Goal: Communication & Community: Participate in discussion

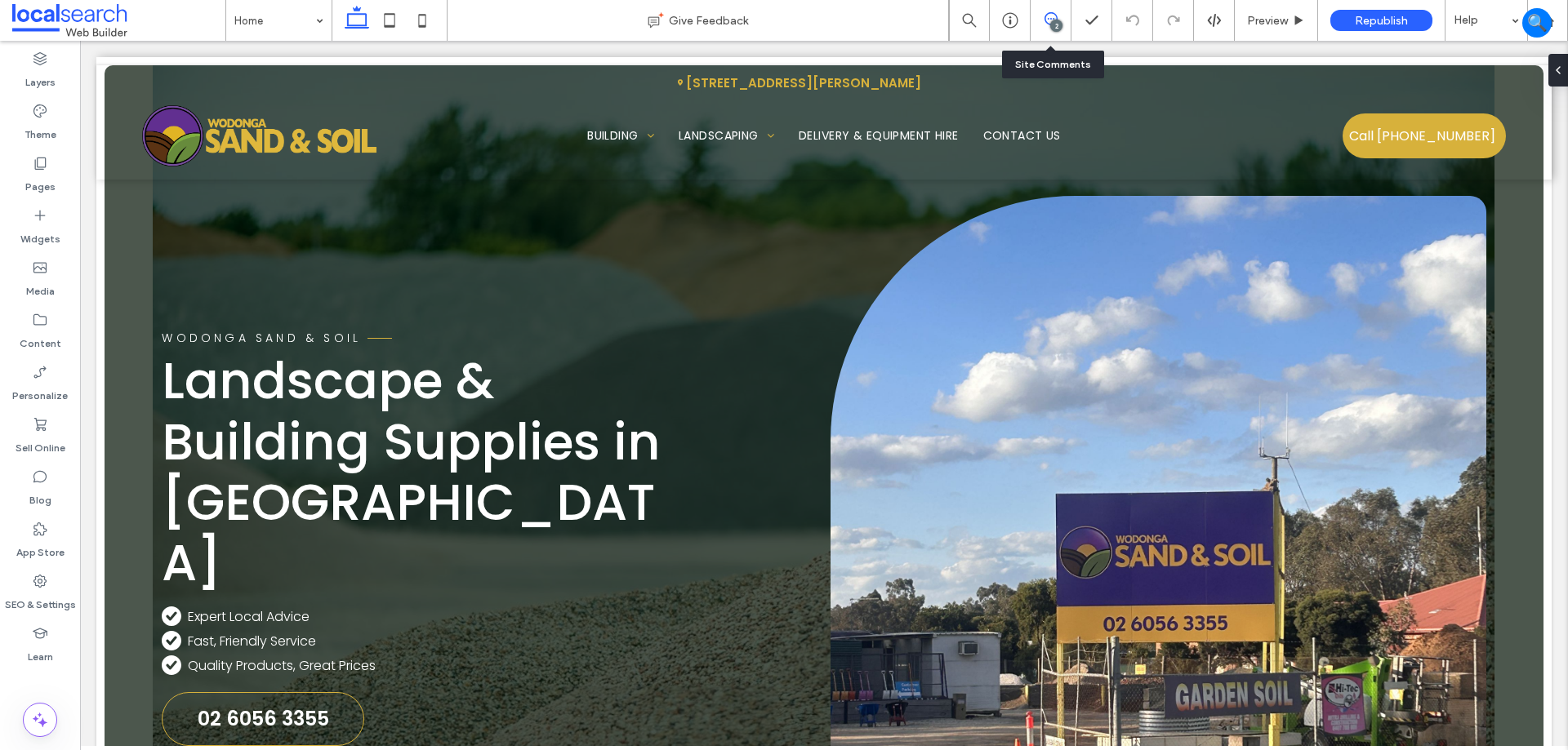
click at [1039, 24] on span at bounding box center [1050, 19] width 40 height 13
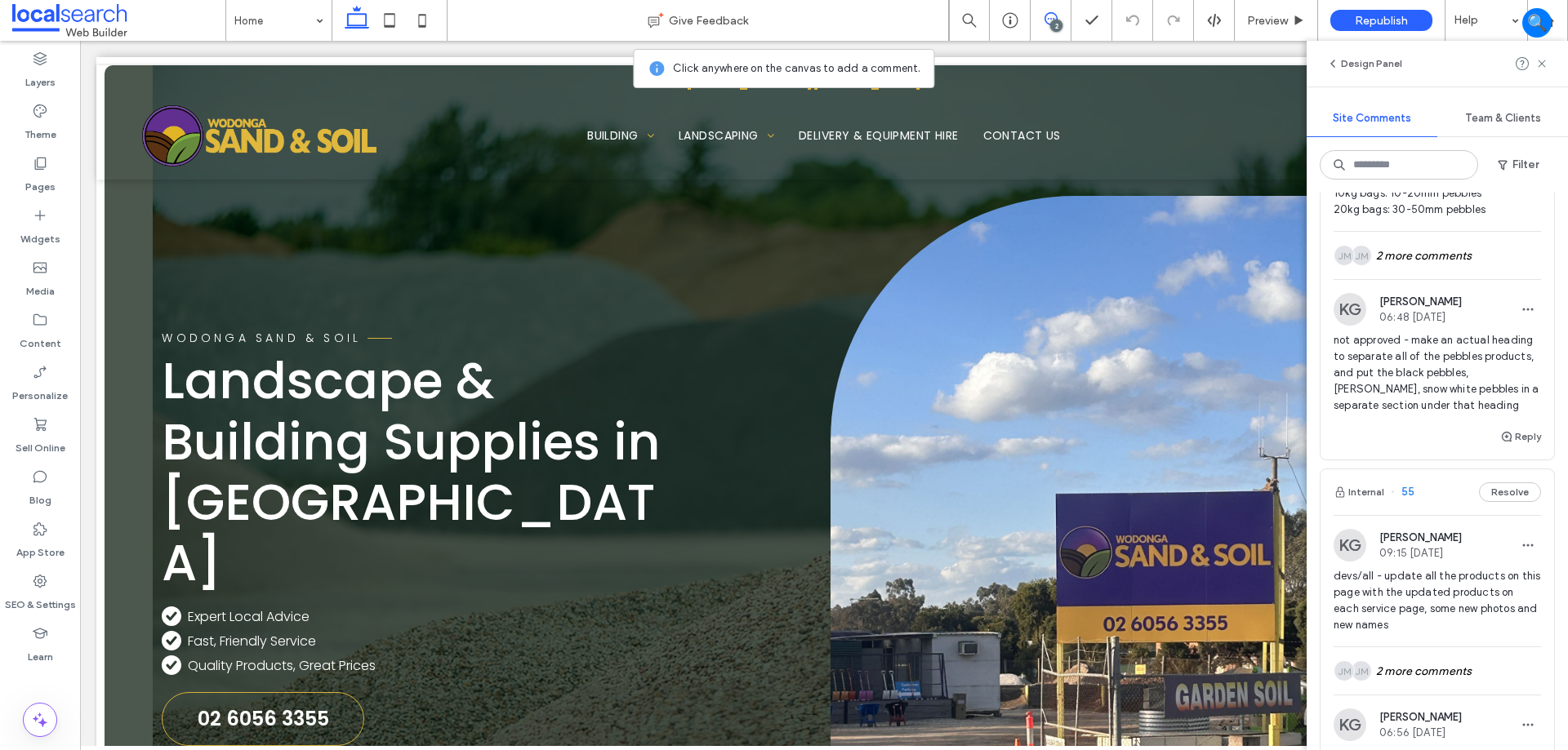
scroll to position [82, 0]
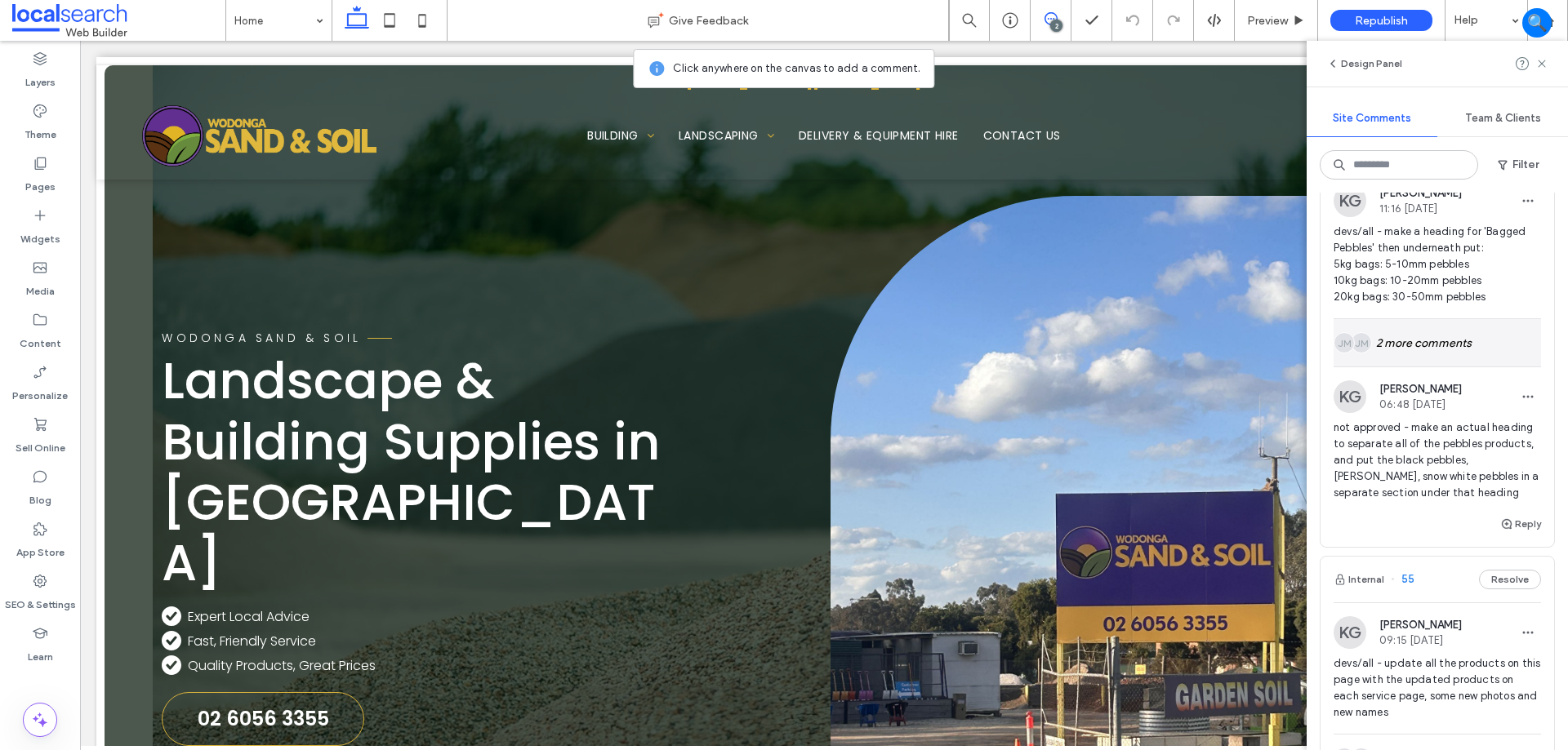
click at [1426, 341] on div "JM JM 2 more comments" at bounding box center [1437, 343] width 207 height 47
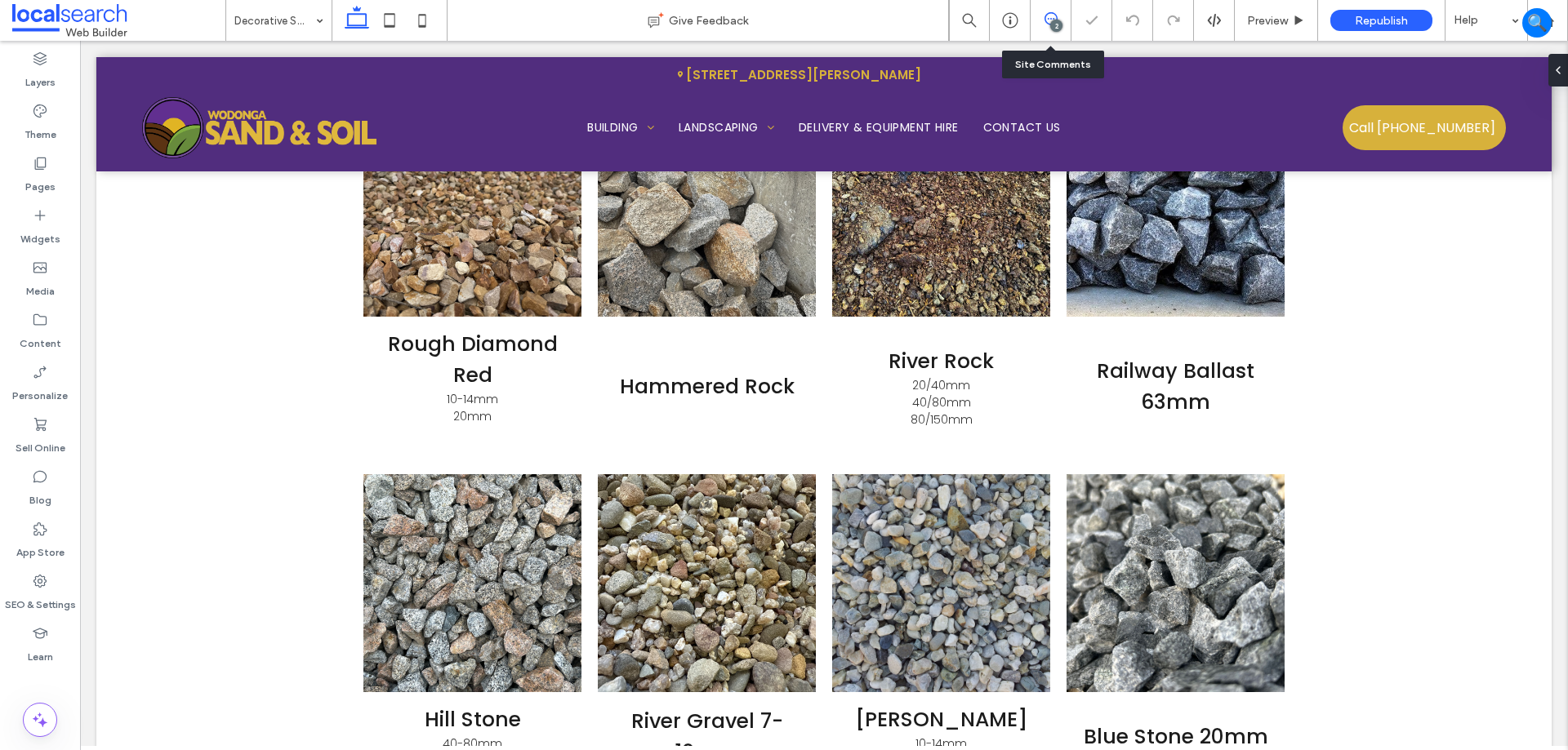
click at [1051, 19] on icon at bounding box center [1051, 19] width 13 height 13
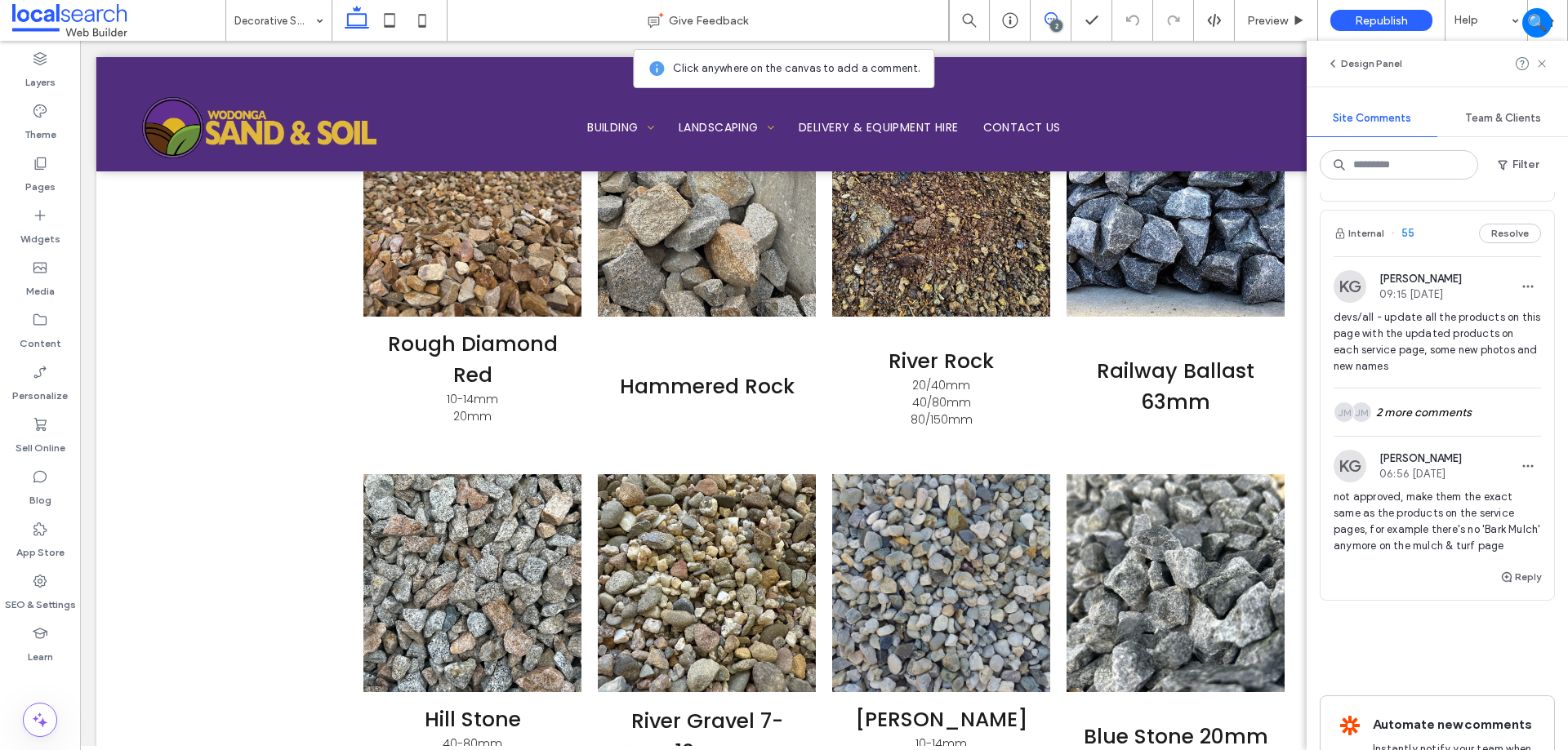
scroll to position [406, 0]
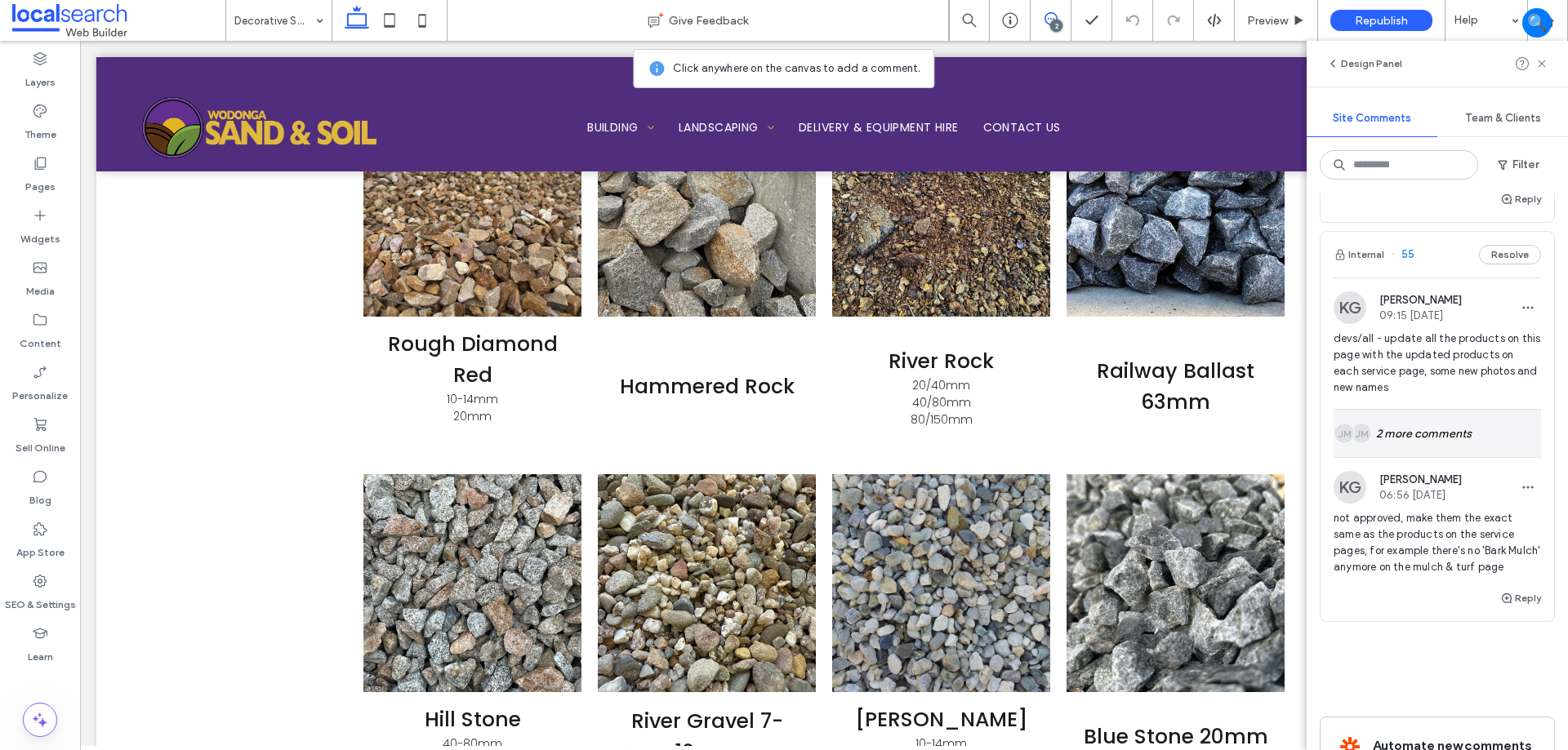
click at [1442, 413] on div "JM JM 2 more comments" at bounding box center [1437, 434] width 207 height 47
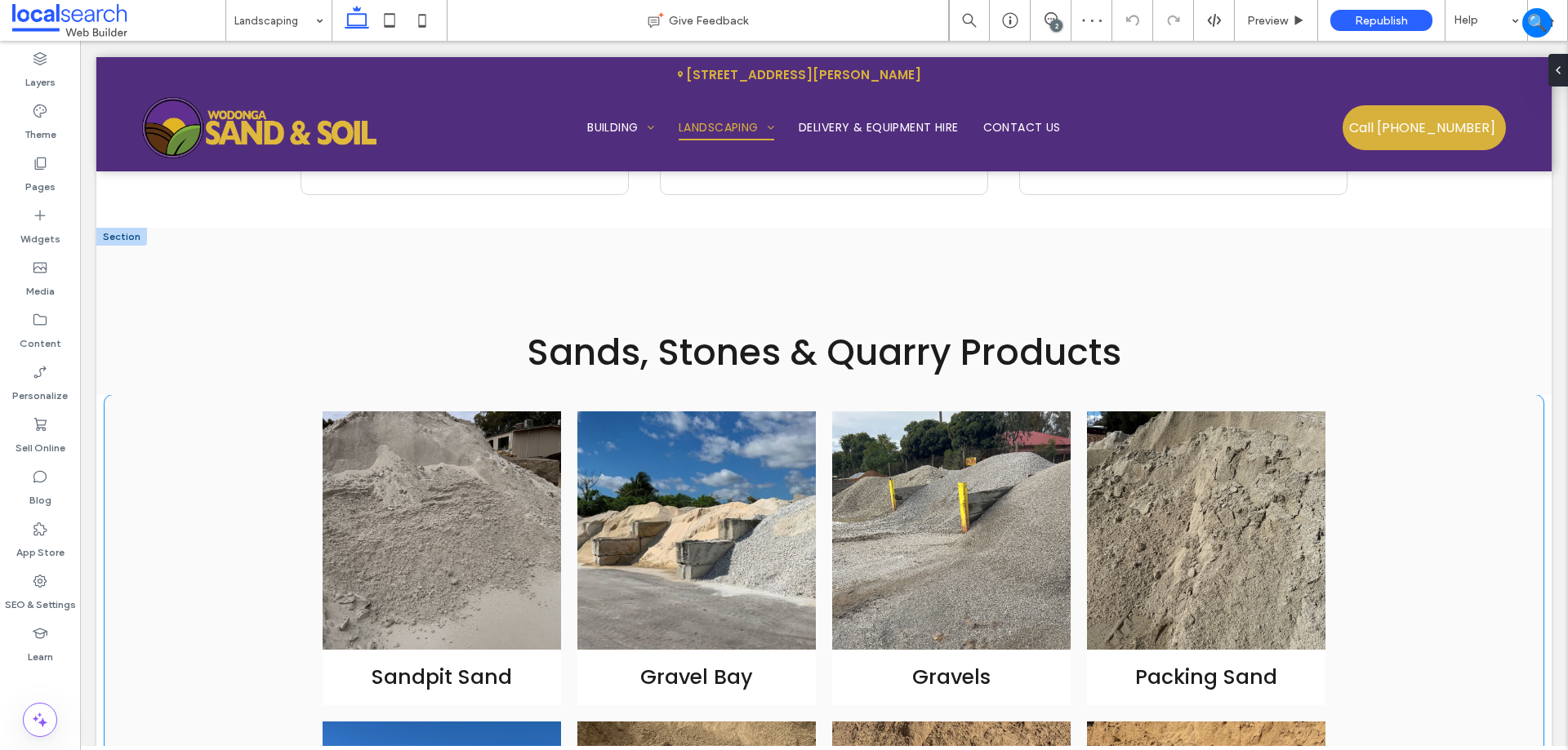
scroll to position [779, 0]
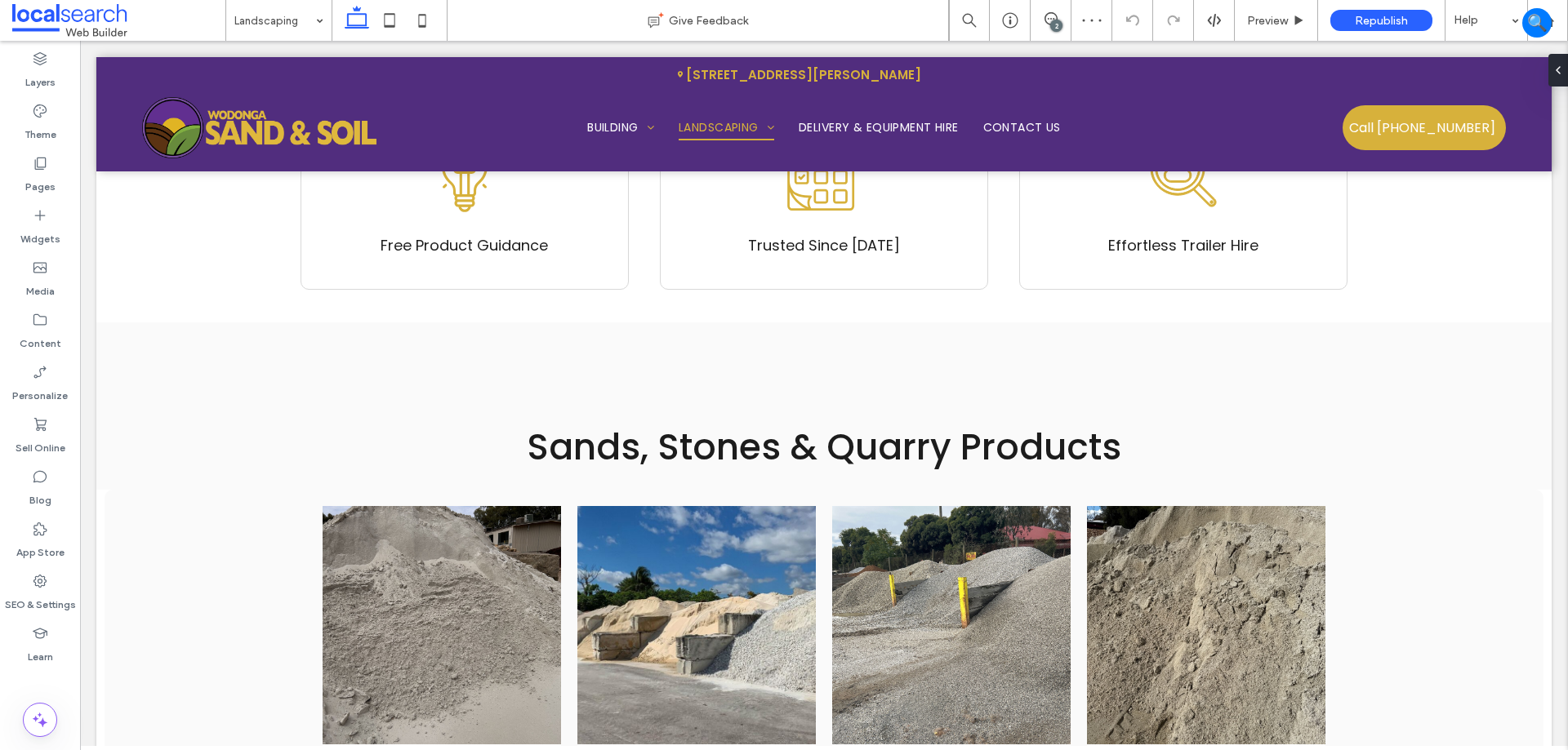
drag, startPoint x: 1046, startPoint y: 26, endPoint x: 1066, endPoint y: 34, distance: 21.5
click at [1046, 26] on div "2" at bounding box center [1050, 20] width 40 height 16
drag, startPoint x: 1066, startPoint y: 23, endPoint x: 1051, endPoint y: 44, distance: 25.8
click at [1066, 23] on span at bounding box center [1050, 19] width 40 height 13
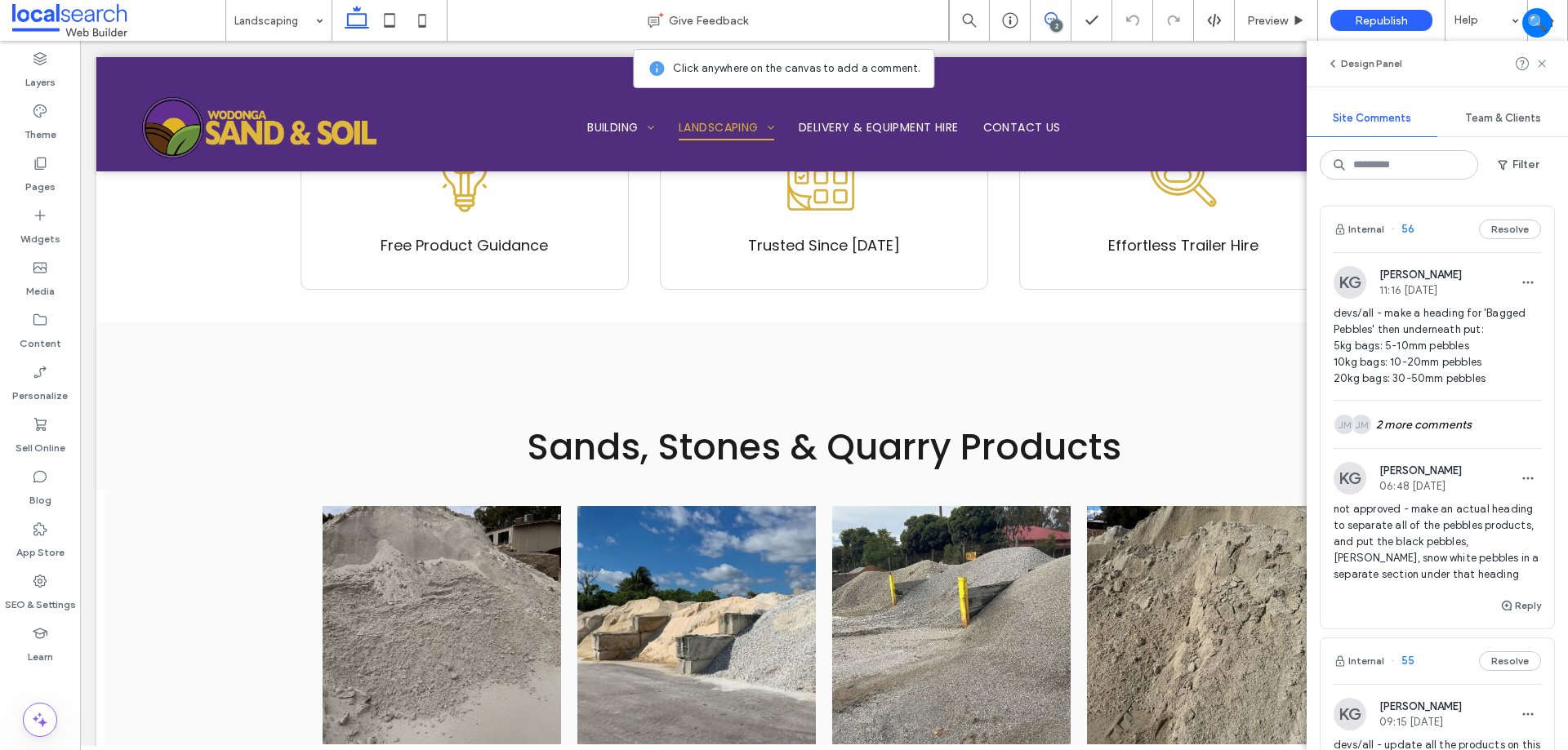
click at [1495, 459] on div "KG Katie Gibson 11:16 Aug 6 2025 devs/all - make a heading for 'Bagged Pebbles'…" at bounding box center [1437, 430] width 234 height 329
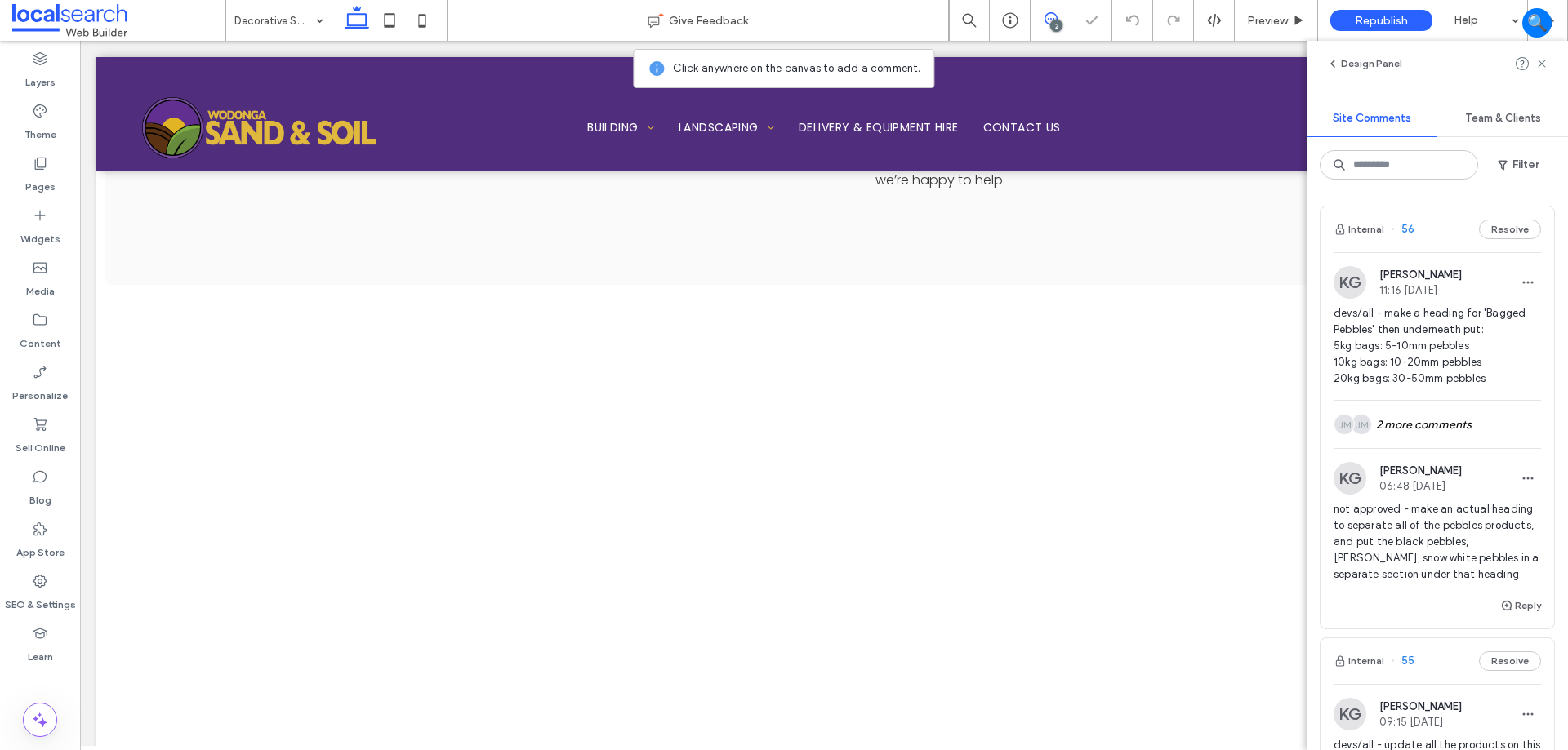
scroll to position [2034, 0]
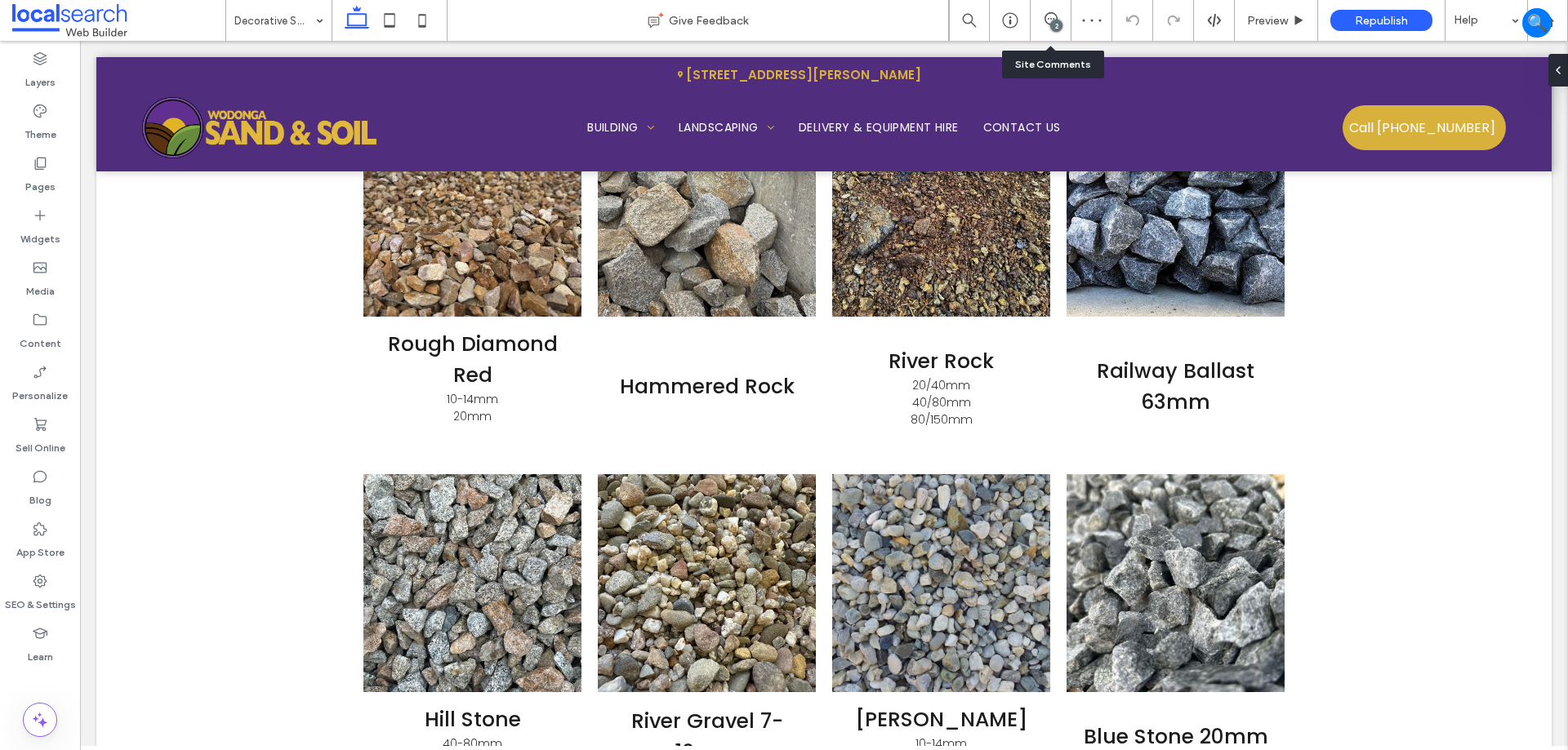
click at [1063, 32] on div "2" at bounding box center [1050, 20] width 41 height 41
click at [1057, 19] on span at bounding box center [1050, 19] width 40 height 13
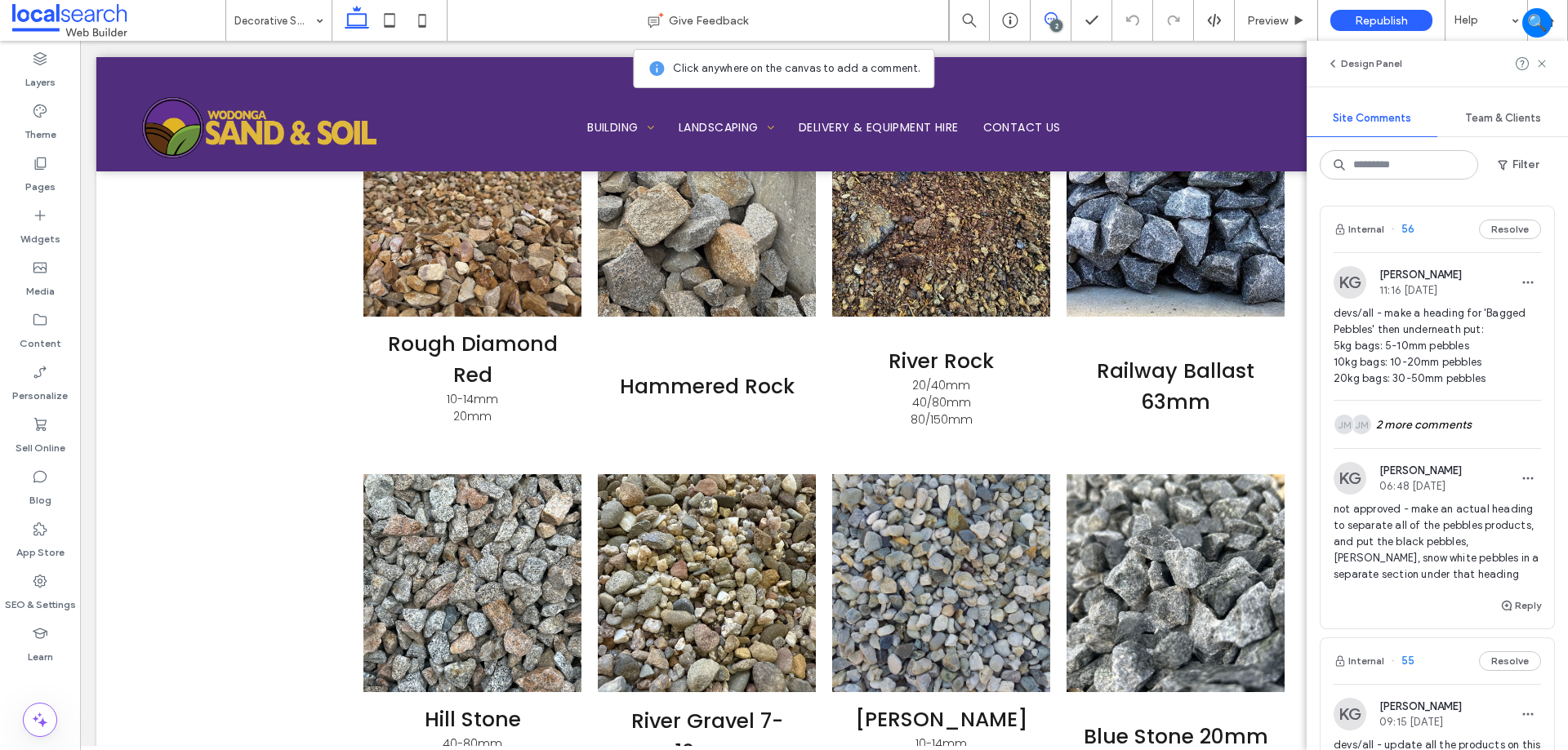
click at [1472, 459] on div "KG Katie Gibson 11:16 Aug 6 2025 devs/all - make a heading for 'Bagged Pebbles'…" at bounding box center [1437, 430] width 234 height 329
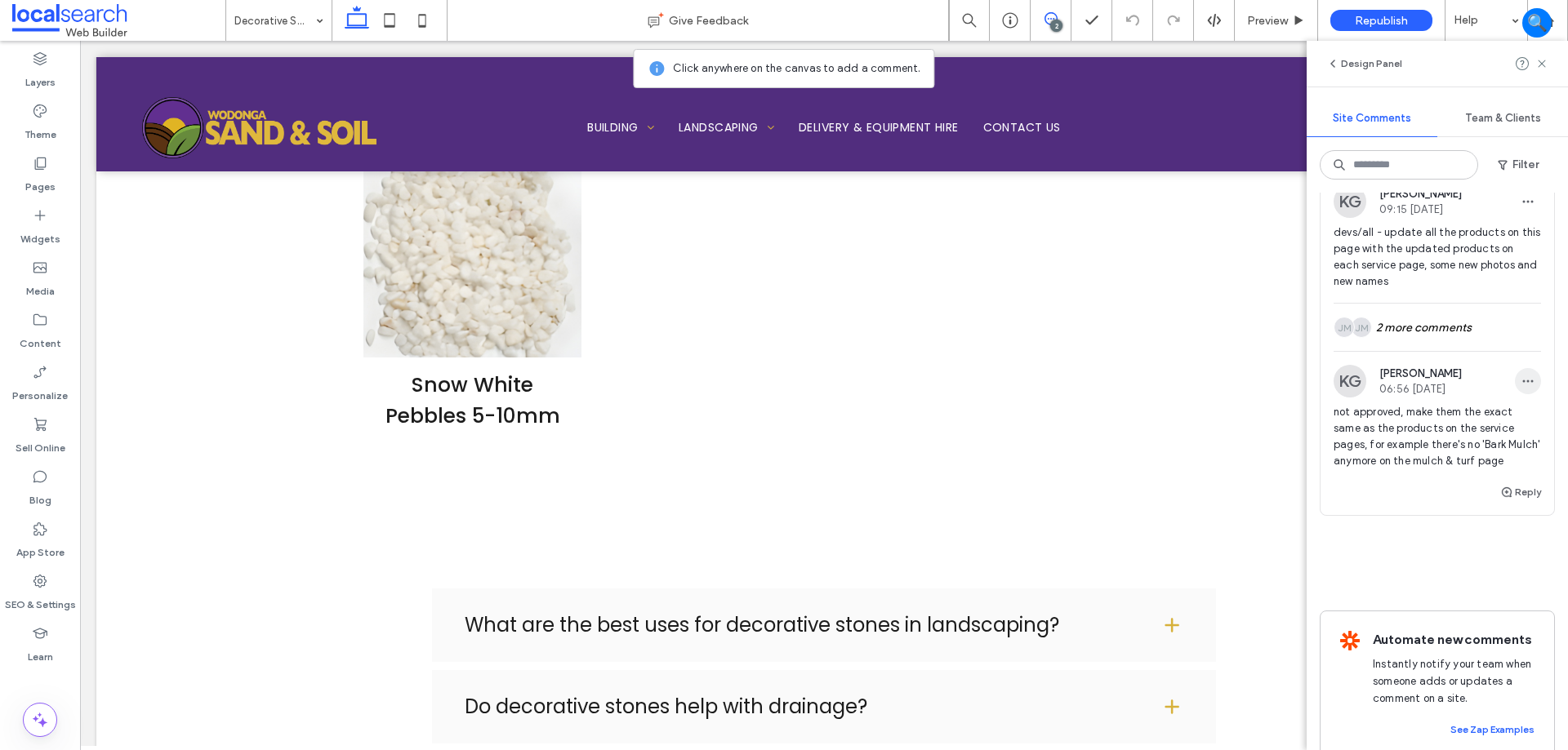
scroll to position [488, 0]
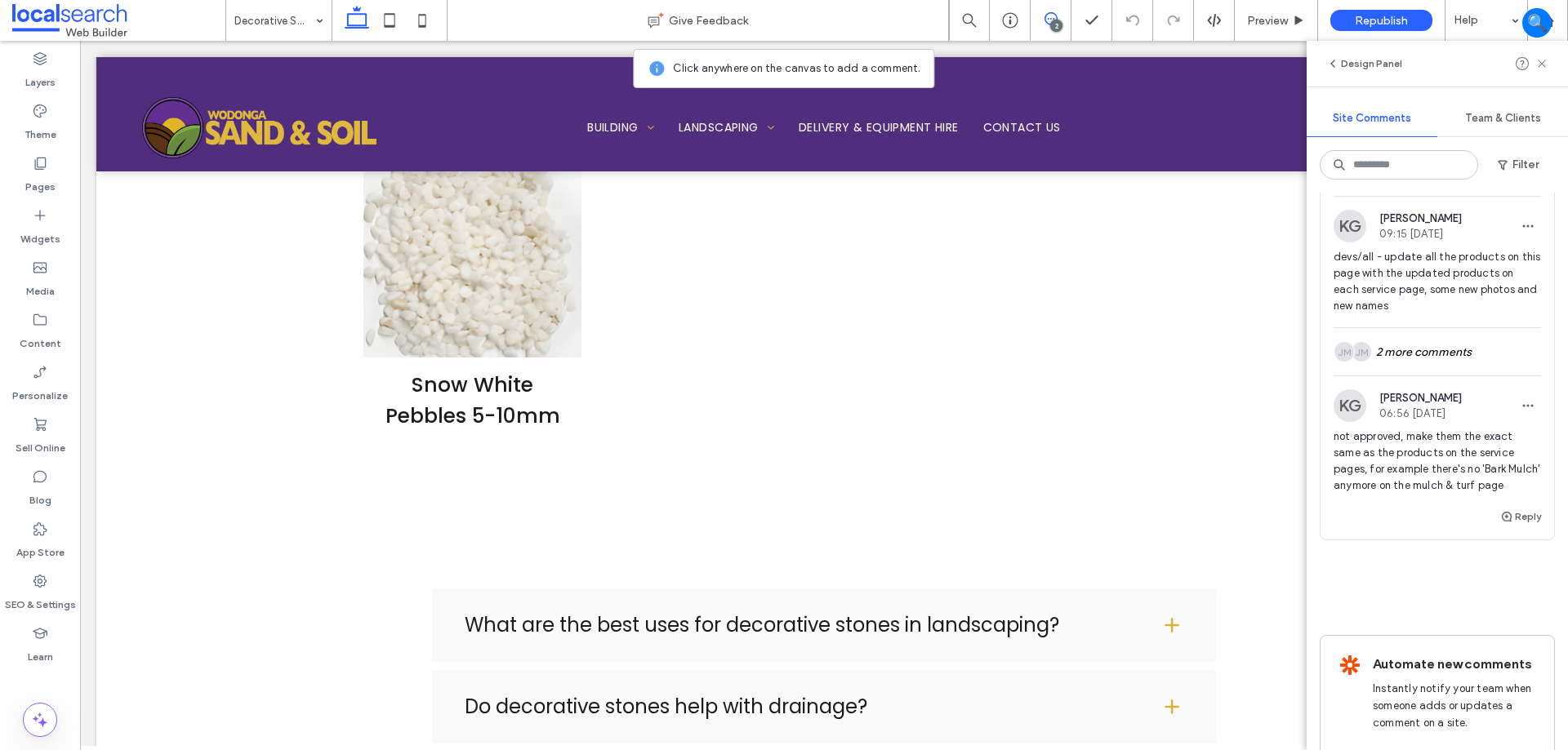
click at [1493, 403] on div "KG Katie Gibson 06:56 Aug 13 2025" at bounding box center [1437, 405] width 207 height 32
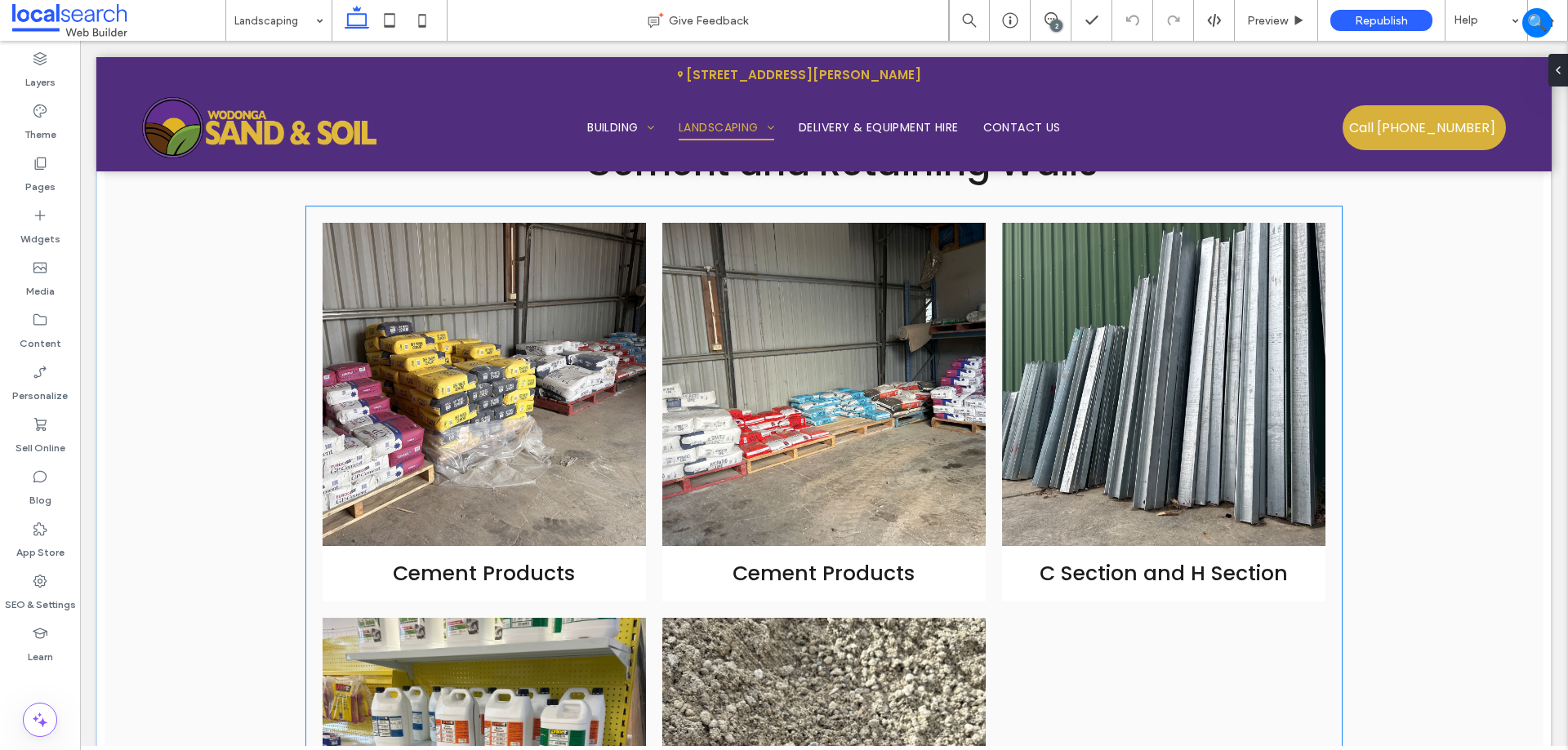
scroll to position [5351, 0]
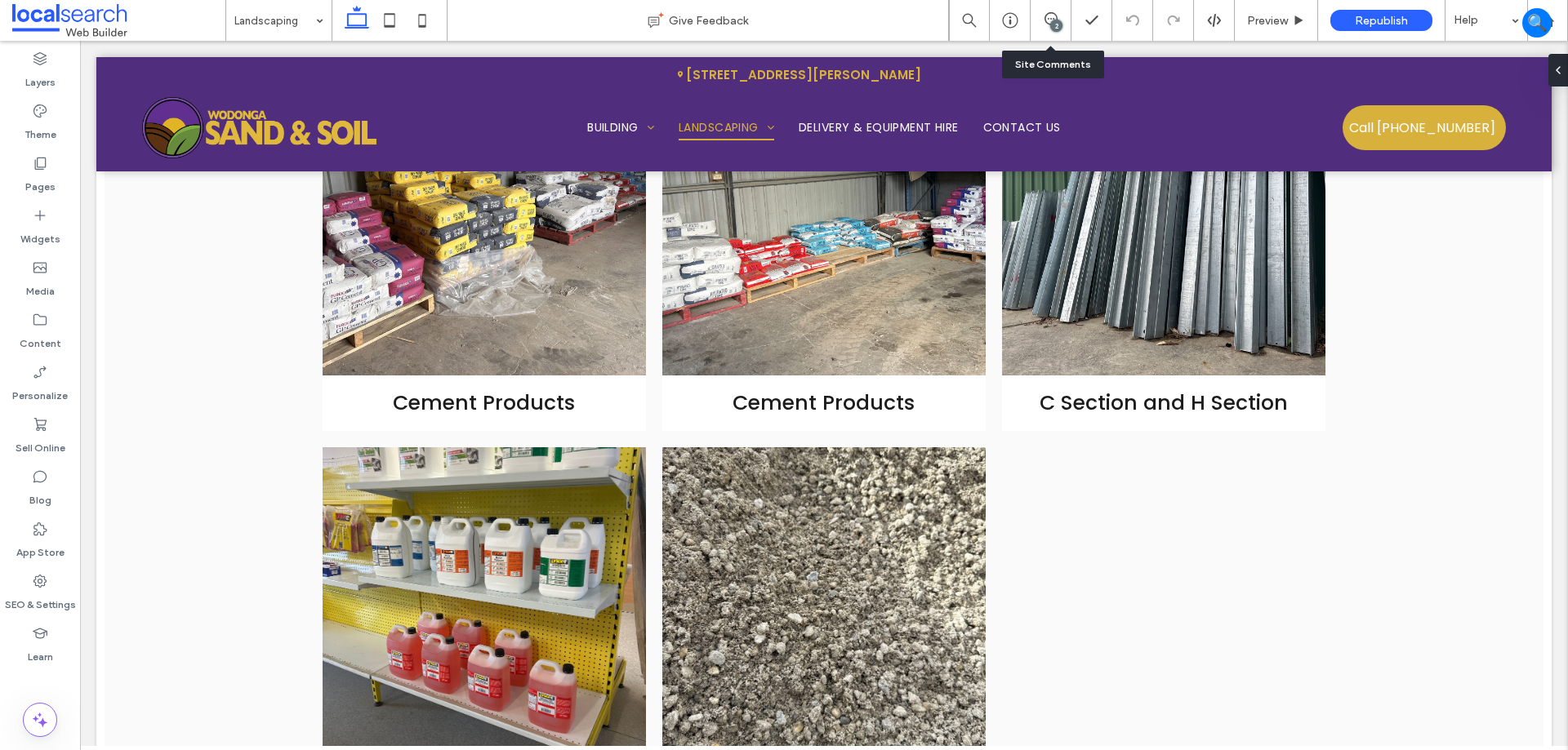
click at [1069, 27] on div "2" at bounding box center [1050, 20] width 40 height 16
click at [1066, 27] on div "2" at bounding box center [1050, 20] width 40 height 16
click at [58, 593] on label "SEO & Settings" at bounding box center [40, 601] width 71 height 23
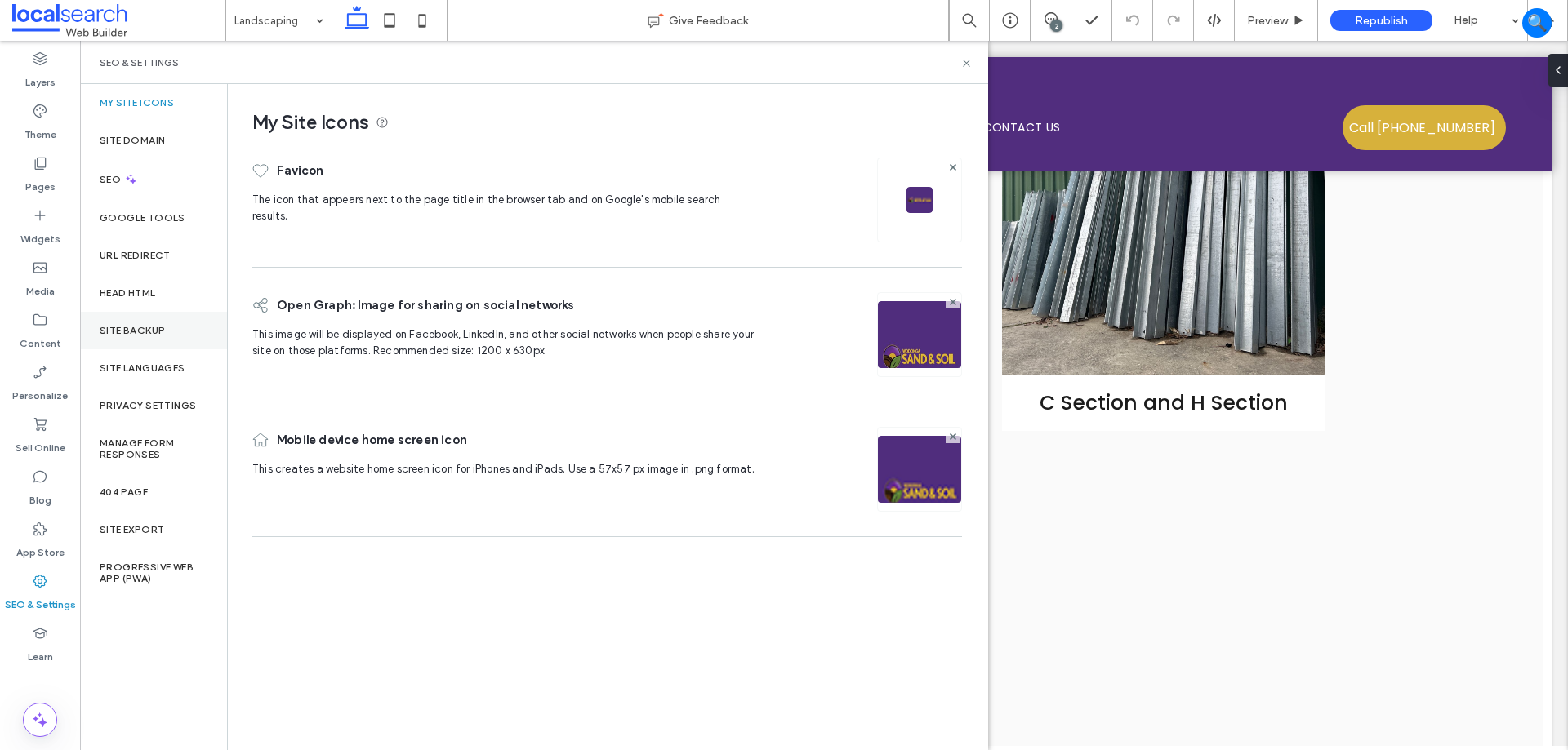
click at [190, 345] on div "Site Backup" at bounding box center [153, 330] width 147 height 38
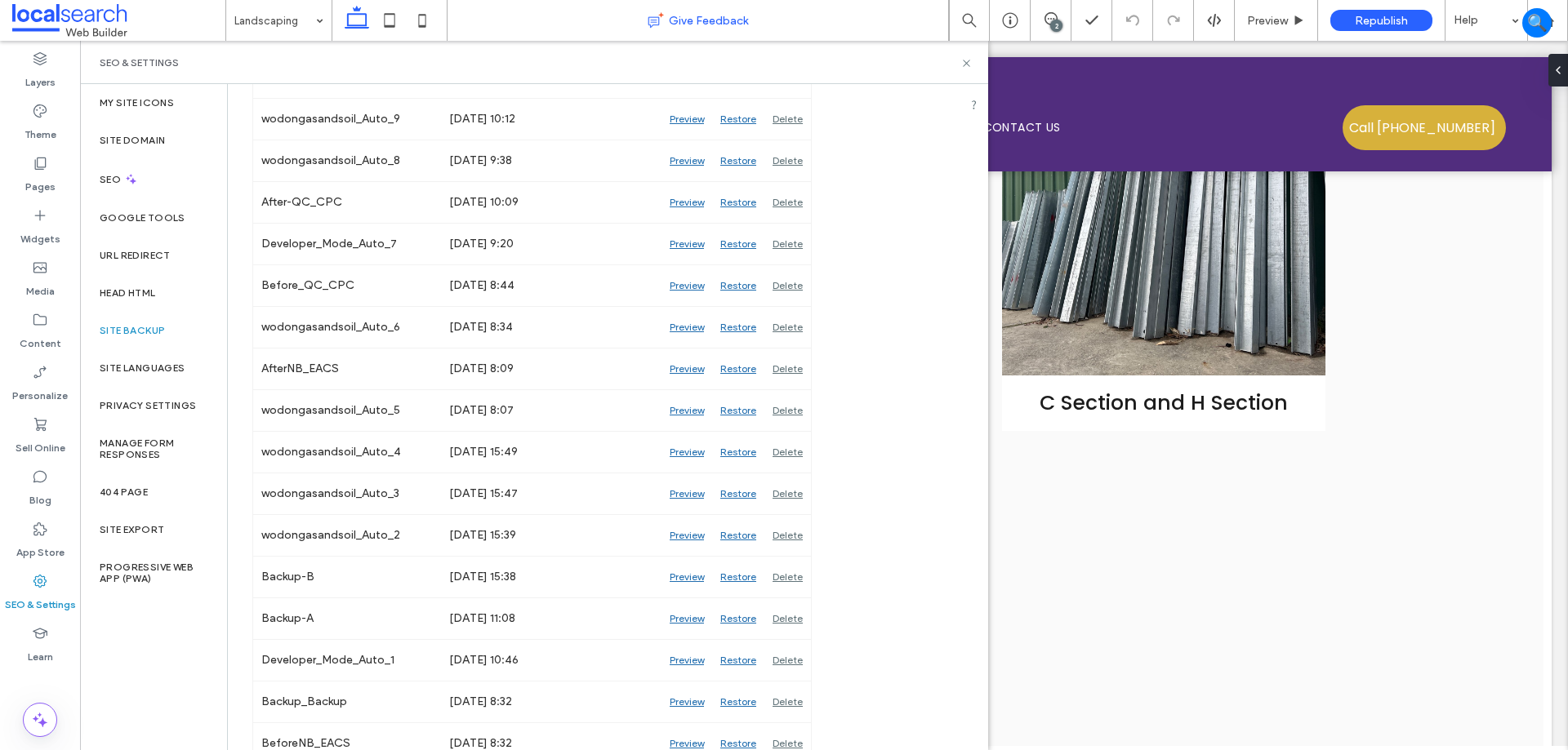
scroll to position [2072, 0]
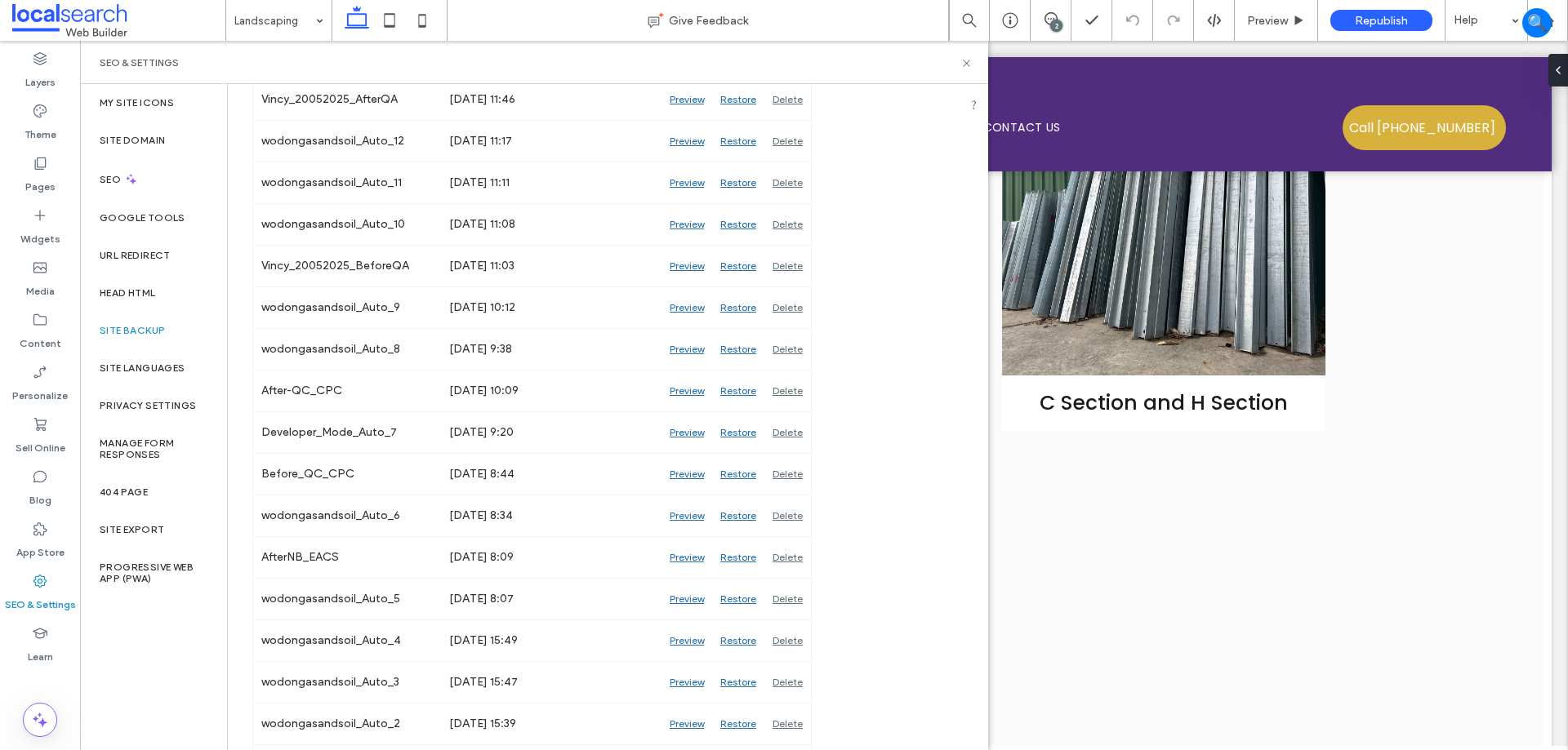
click at [957, 61] on div "SEO & Settings" at bounding box center [534, 63] width 869 height 13
click at [961, 62] on icon at bounding box center [966, 63] width 12 height 12
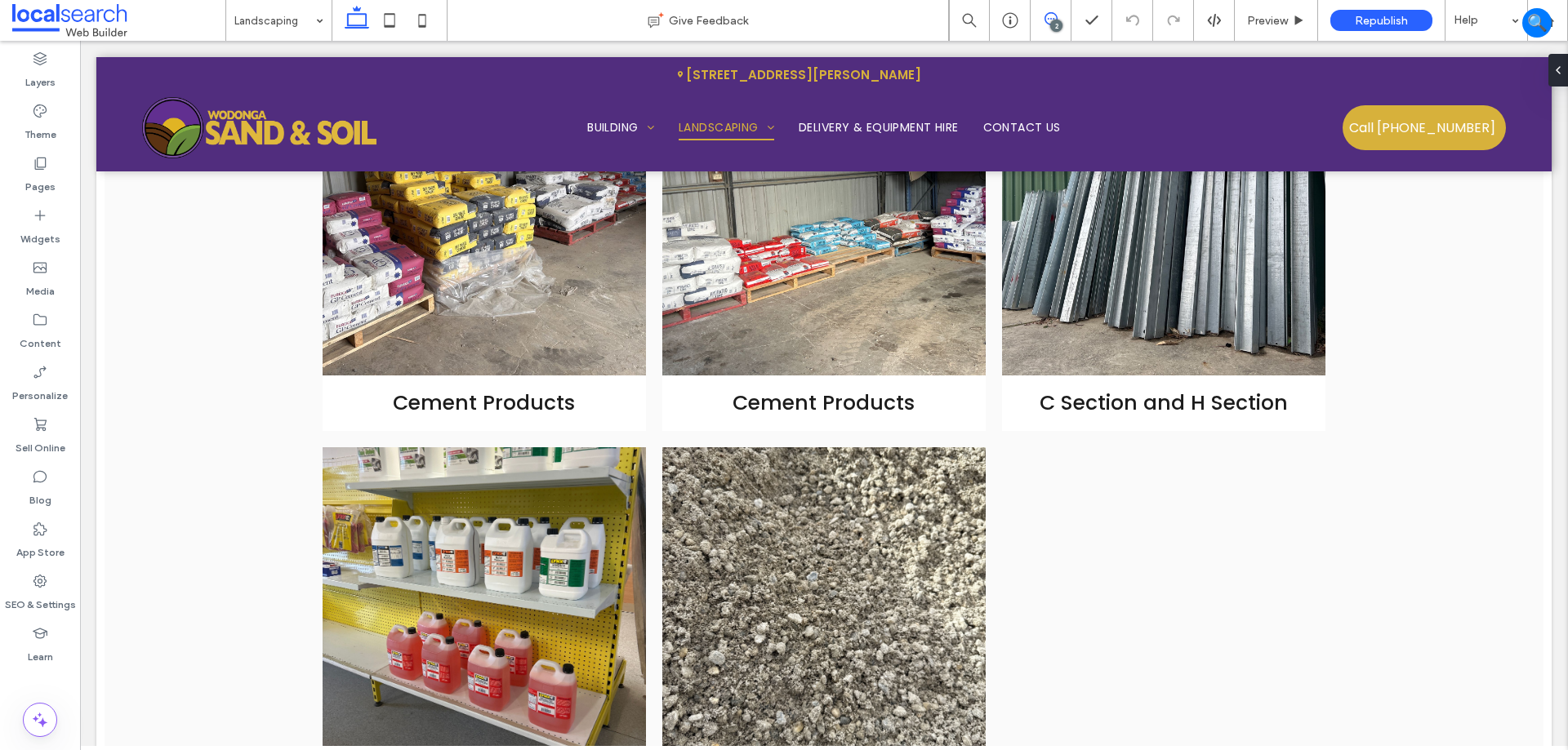
click at [1045, 12] on icon at bounding box center [1051, 19] width 13 height 13
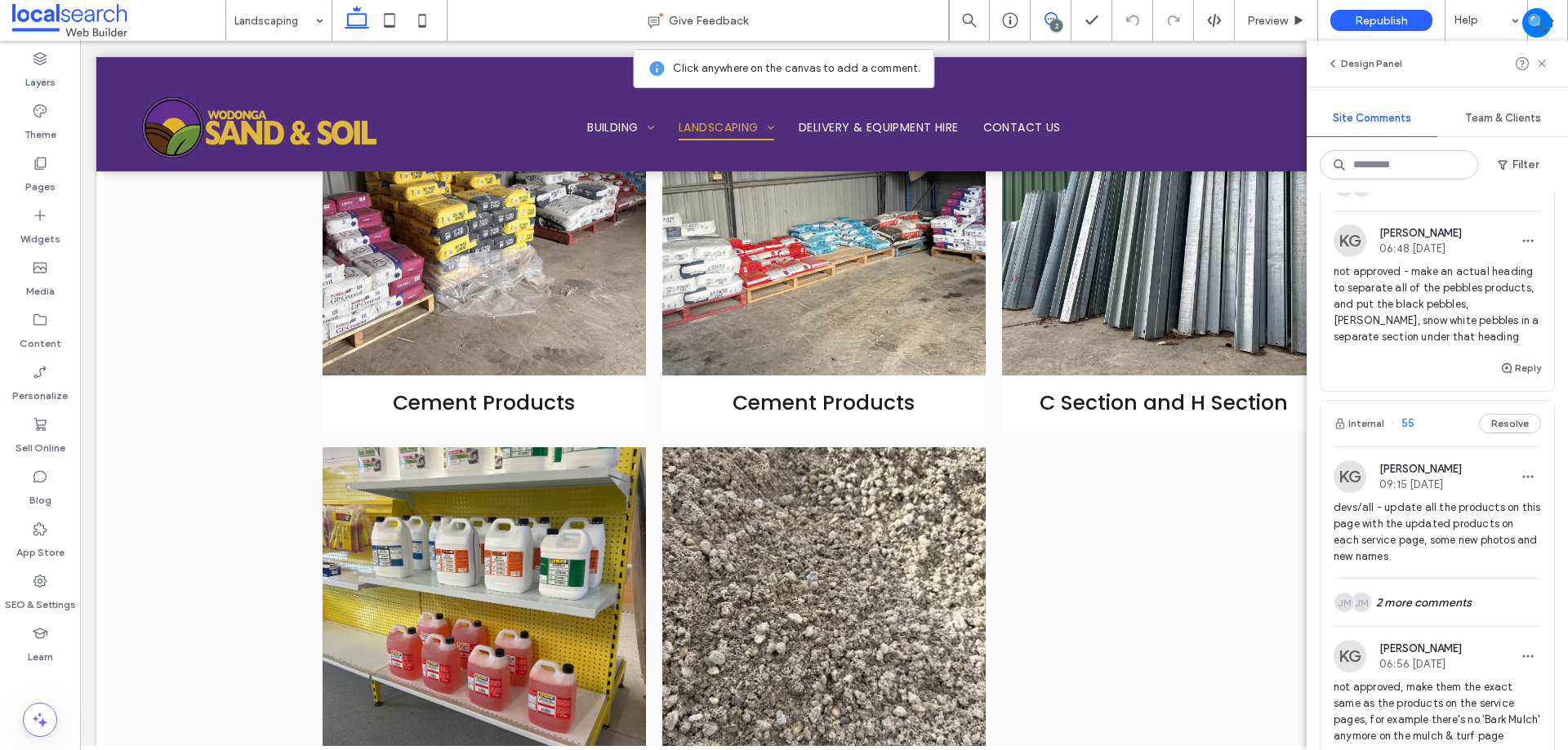
scroll to position [245, 0]
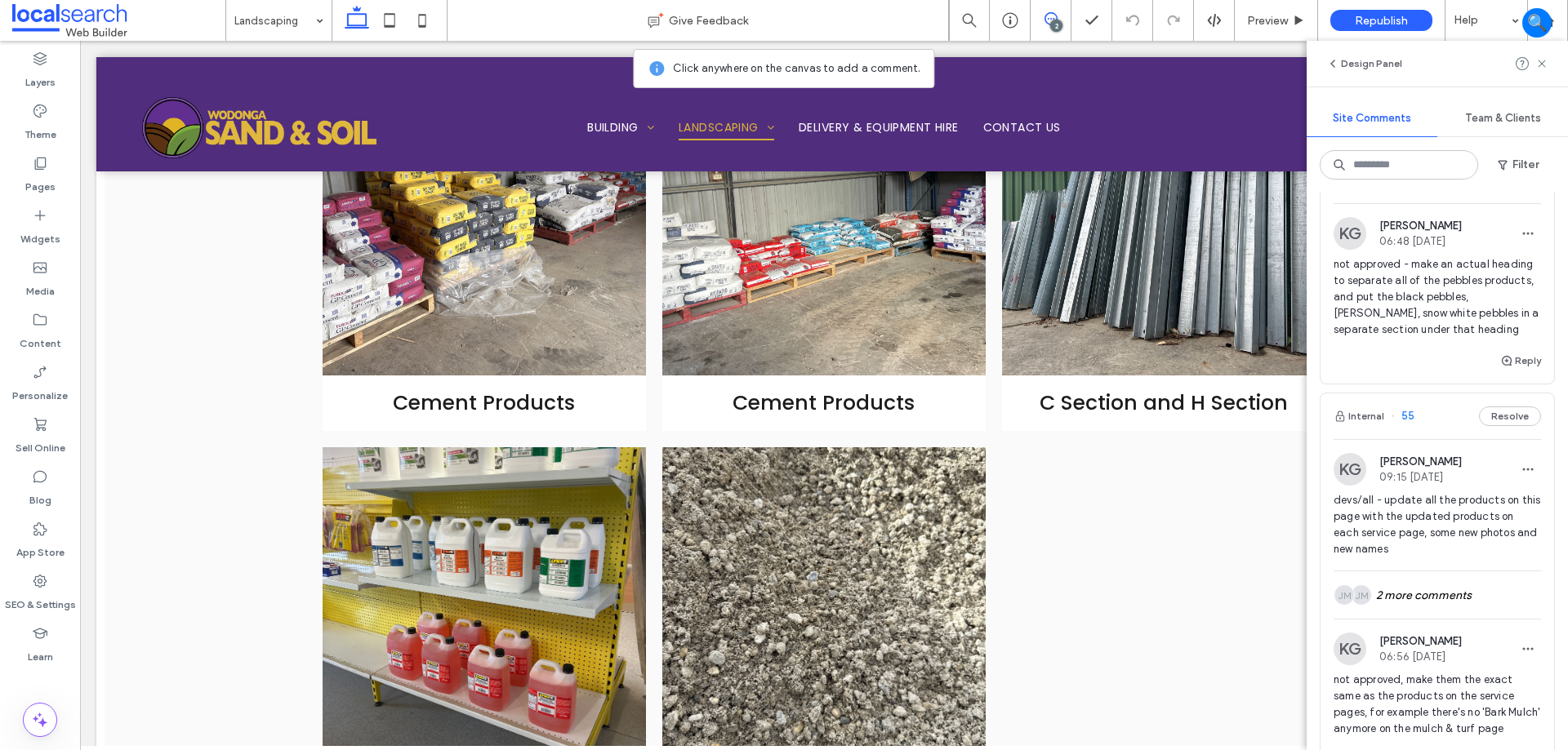
click at [1449, 346] on div "not approved - make an actual heading to separate all of the pebbles products, …" at bounding box center [1437, 304] width 207 height 95
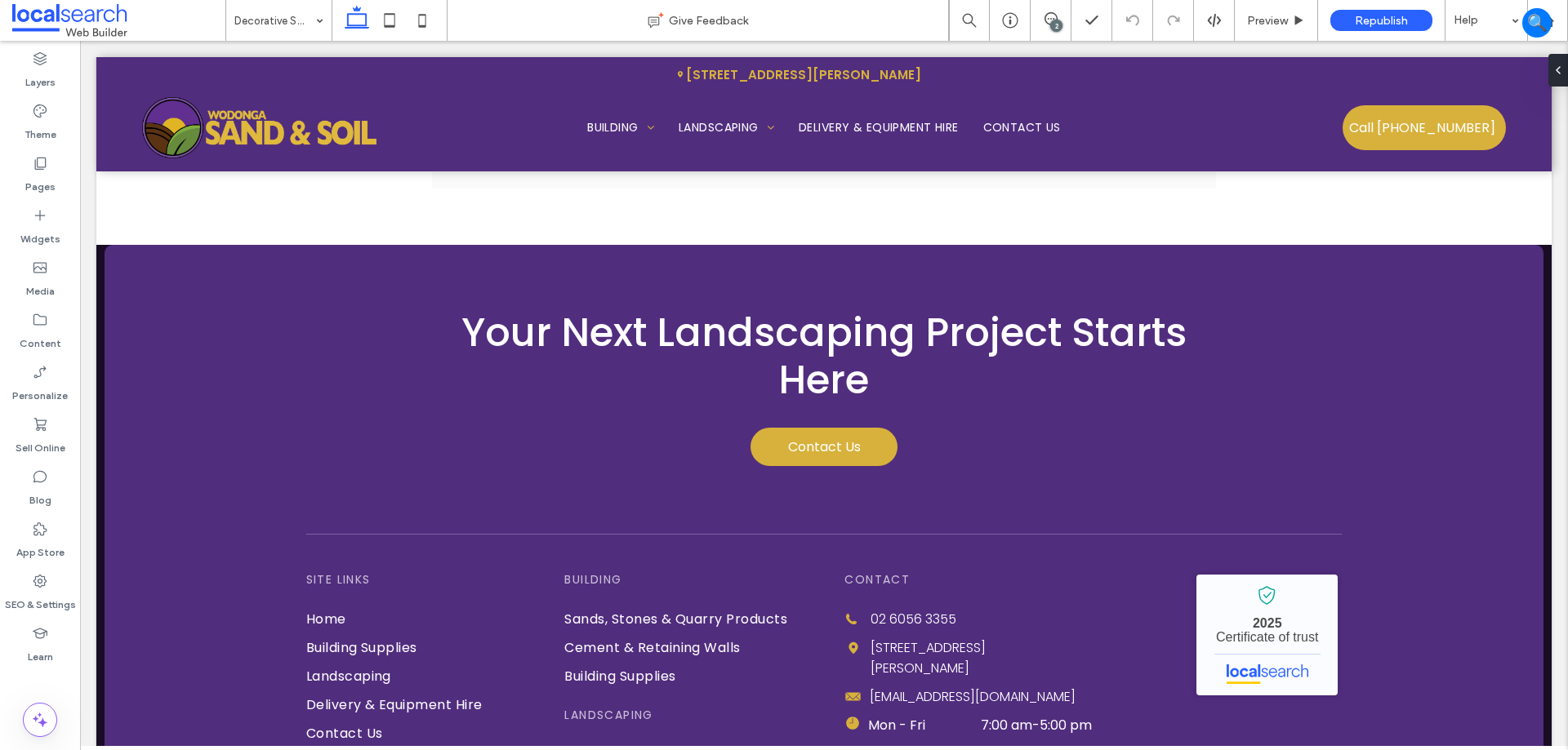
scroll to position [3829, 0]
